Goal: Information Seeking & Learning: Learn about a topic

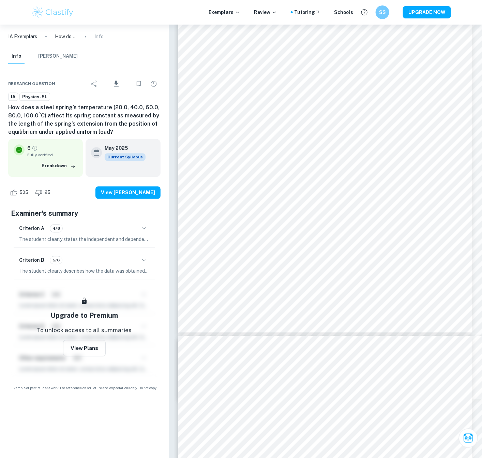
scroll to position [1535, 0]
type input "5"
